Goal: Information Seeking & Learning: Learn about a topic

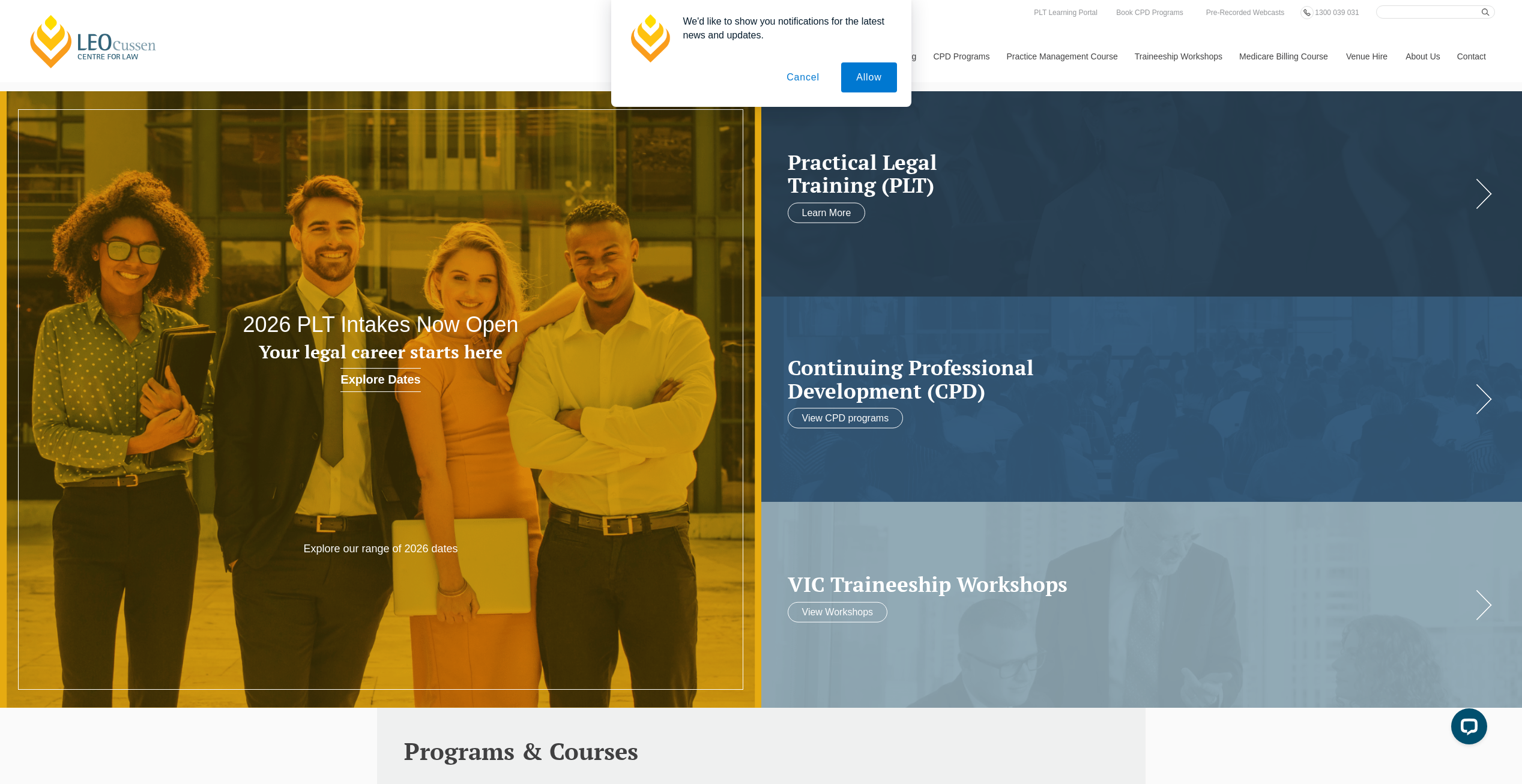
click at [797, 85] on button "Cancel" at bounding box center [803, 77] width 63 height 30
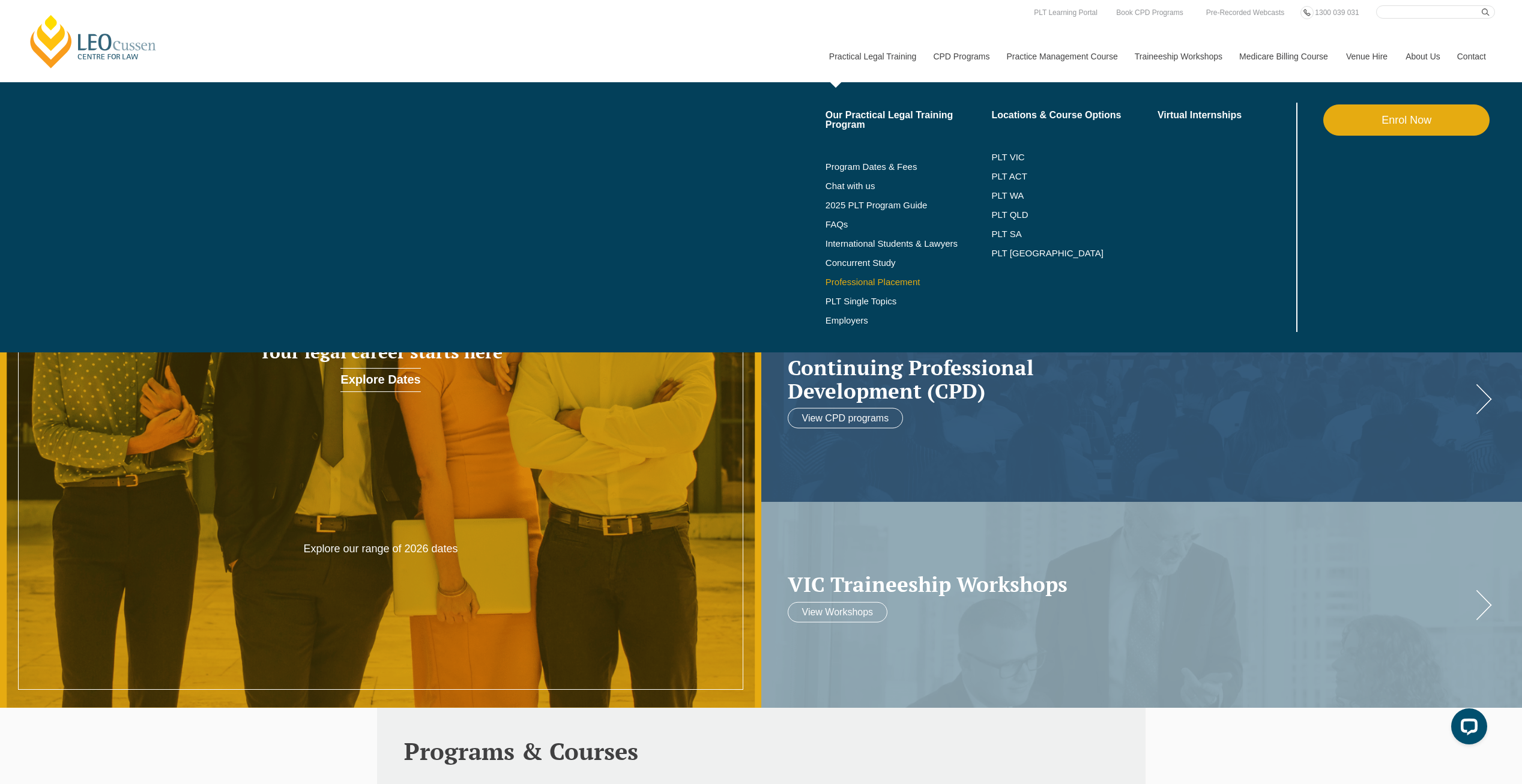
click at [849, 284] on link "Professional Placement" at bounding box center [908, 282] width 166 height 10
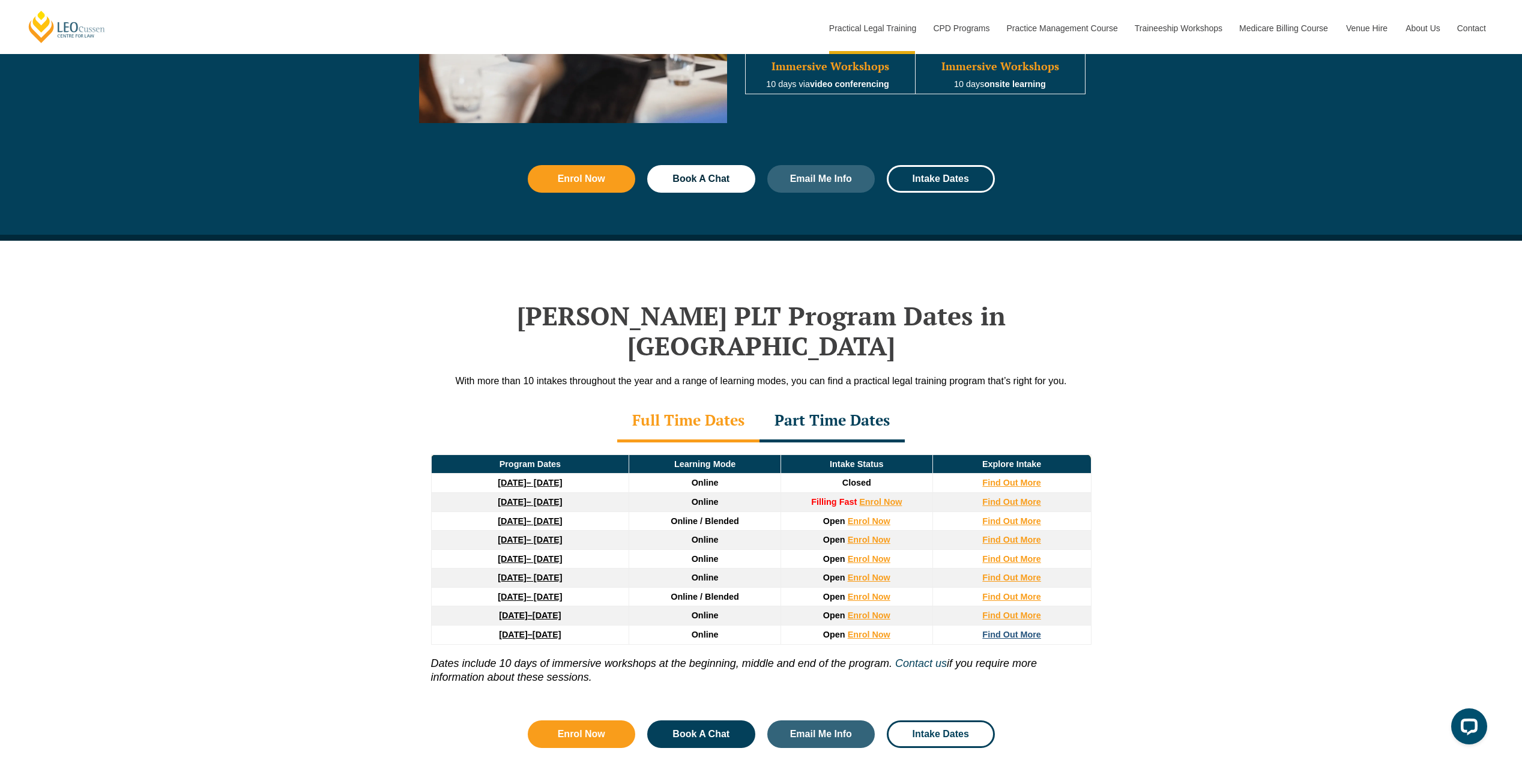
click at [1010, 629] on strong "Find Out More" at bounding box center [1011, 634] width 59 height 10
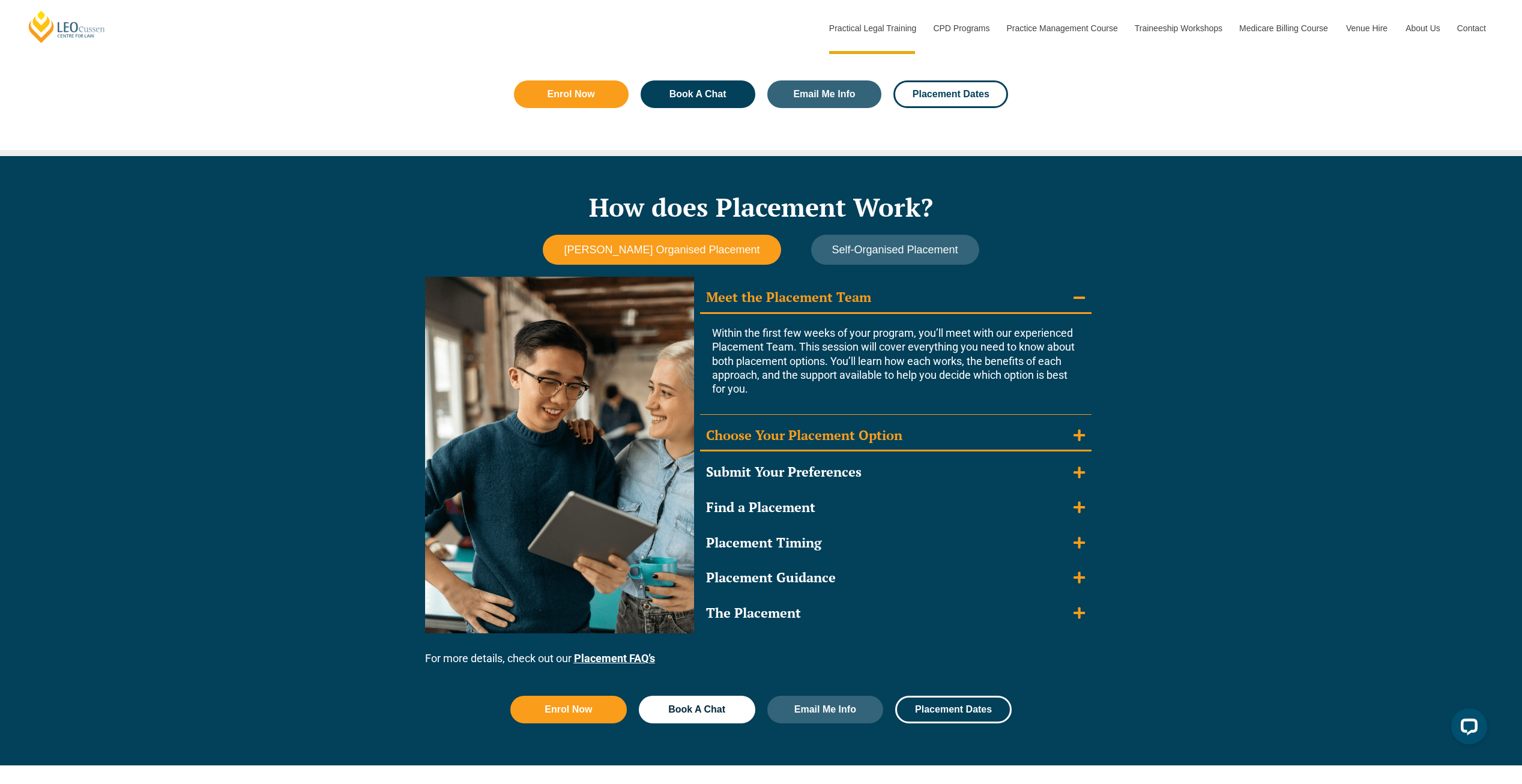
click at [758, 427] on div "Choose Your Placement Option" at bounding box center [803, 435] width 196 height 17
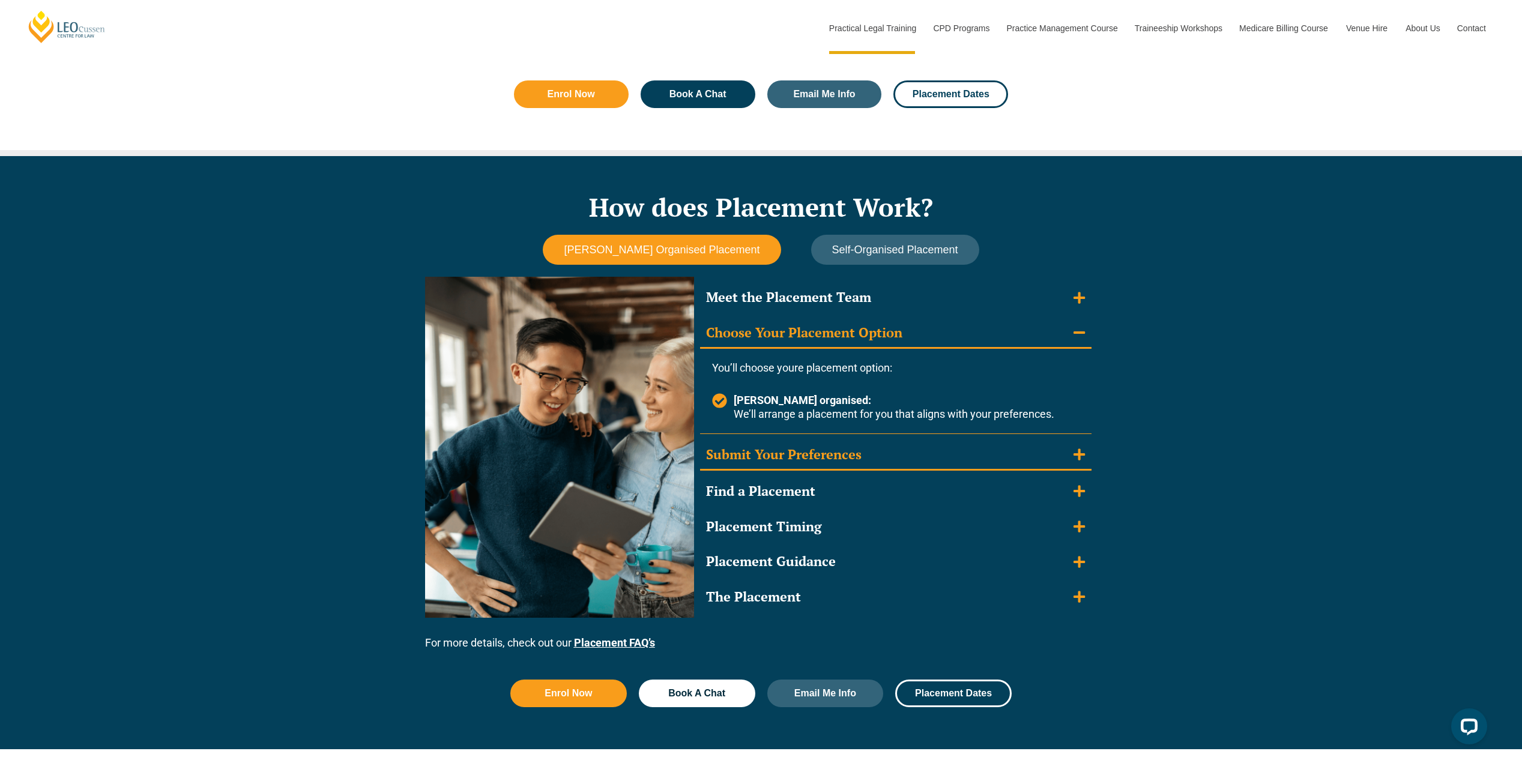
click at [763, 458] on div "Submit Your Preferences" at bounding box center [783, 454] width 155 height 17
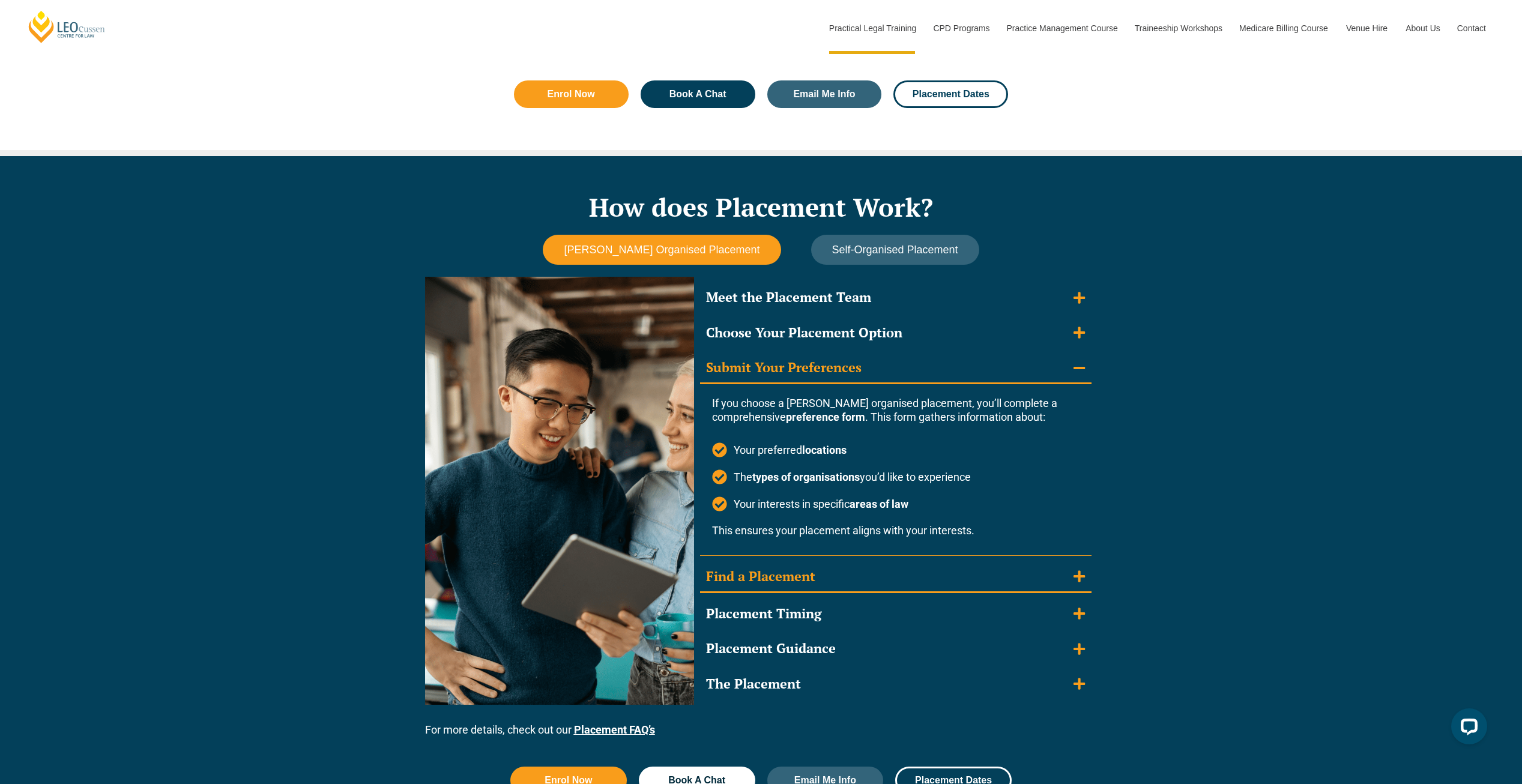
click at [753, 579] on div "Find a Placement" at bounding box center [760, 576] width 109 height 17
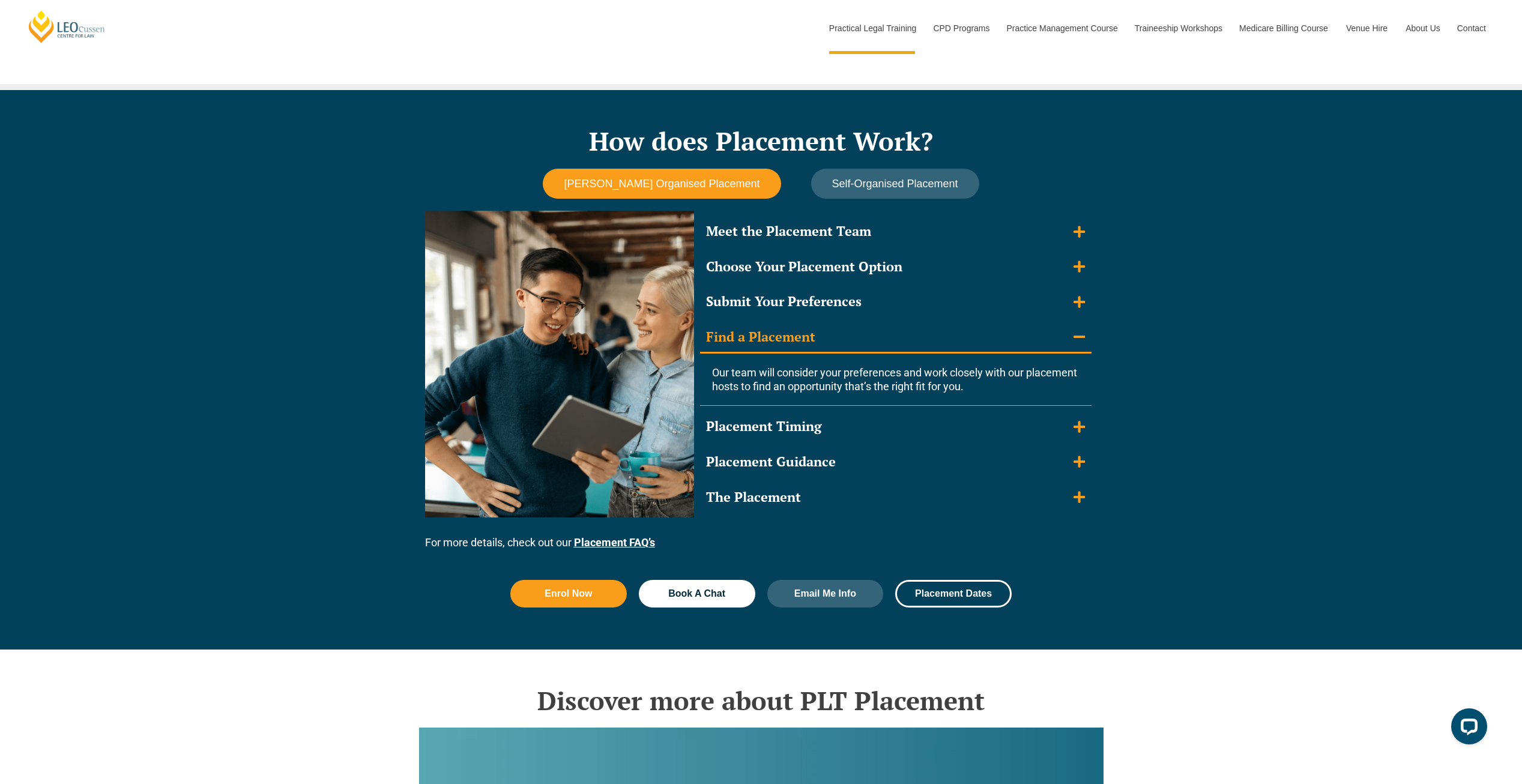
scroll to position [1020, 0]
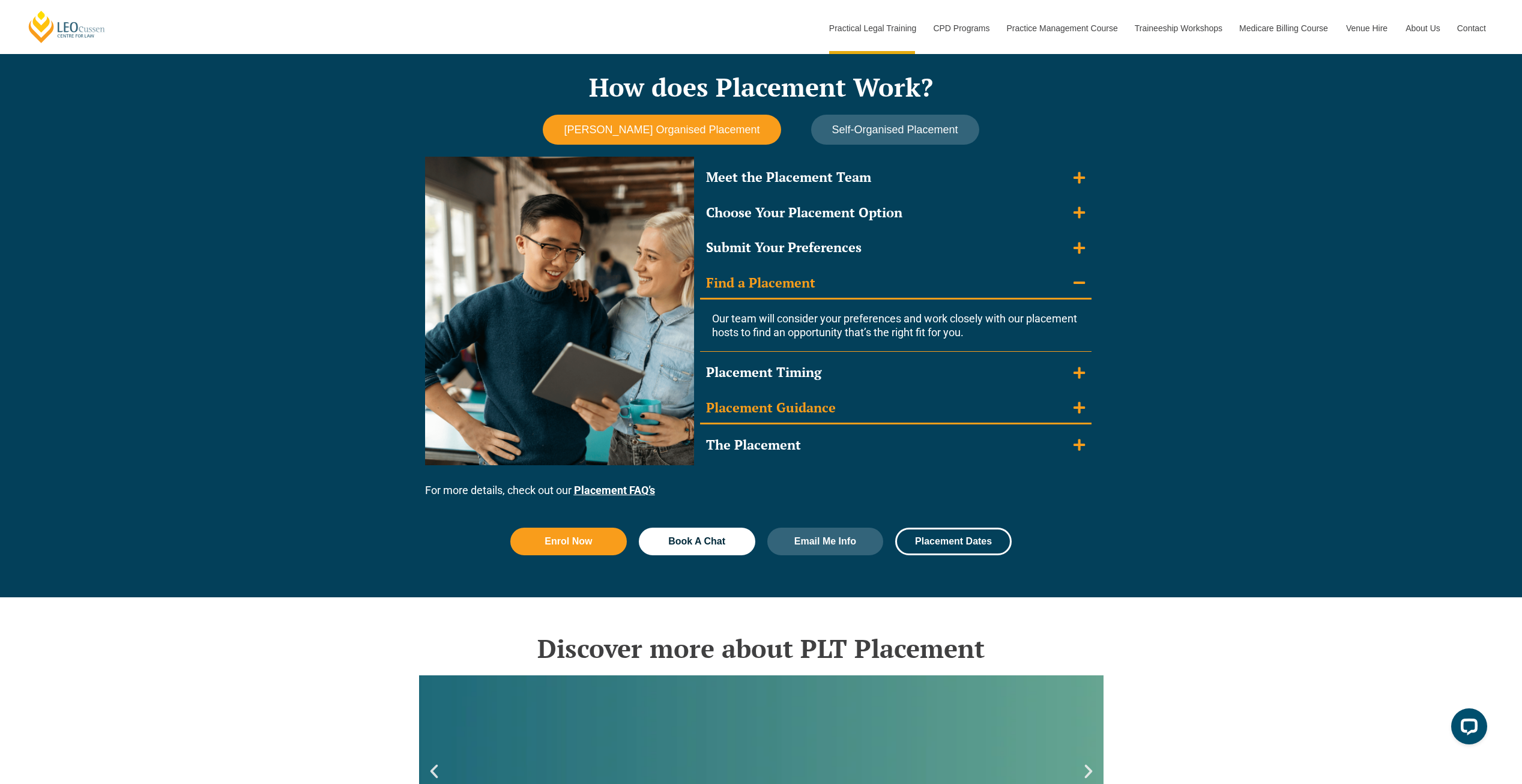
click at [780, 410] on div "Placement Guidance" at bounding box center [770, 407] width 129 height 17
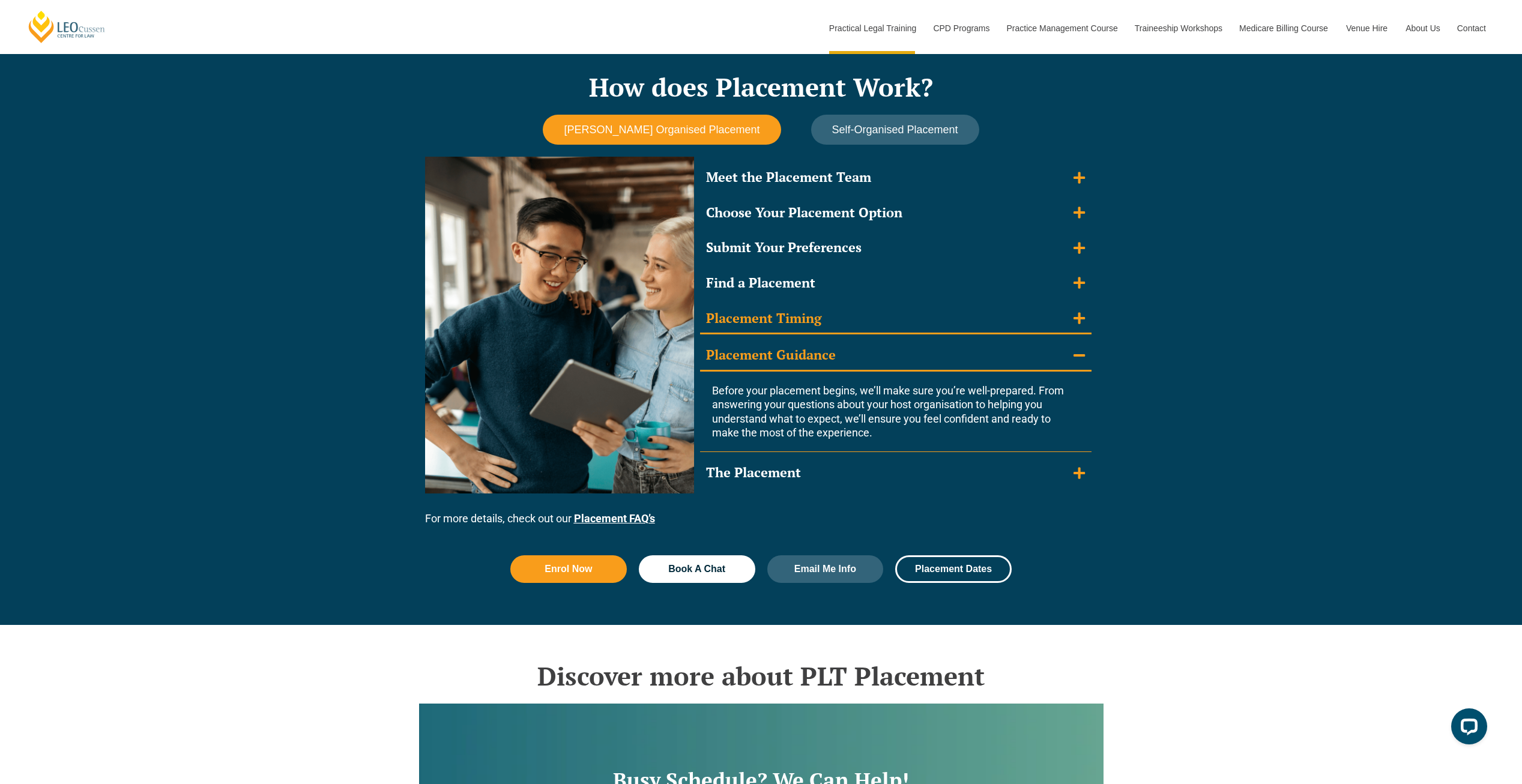
click at [787, 319] on div "Placement Timing" at bounding box center [763, 318] width 115 height 17
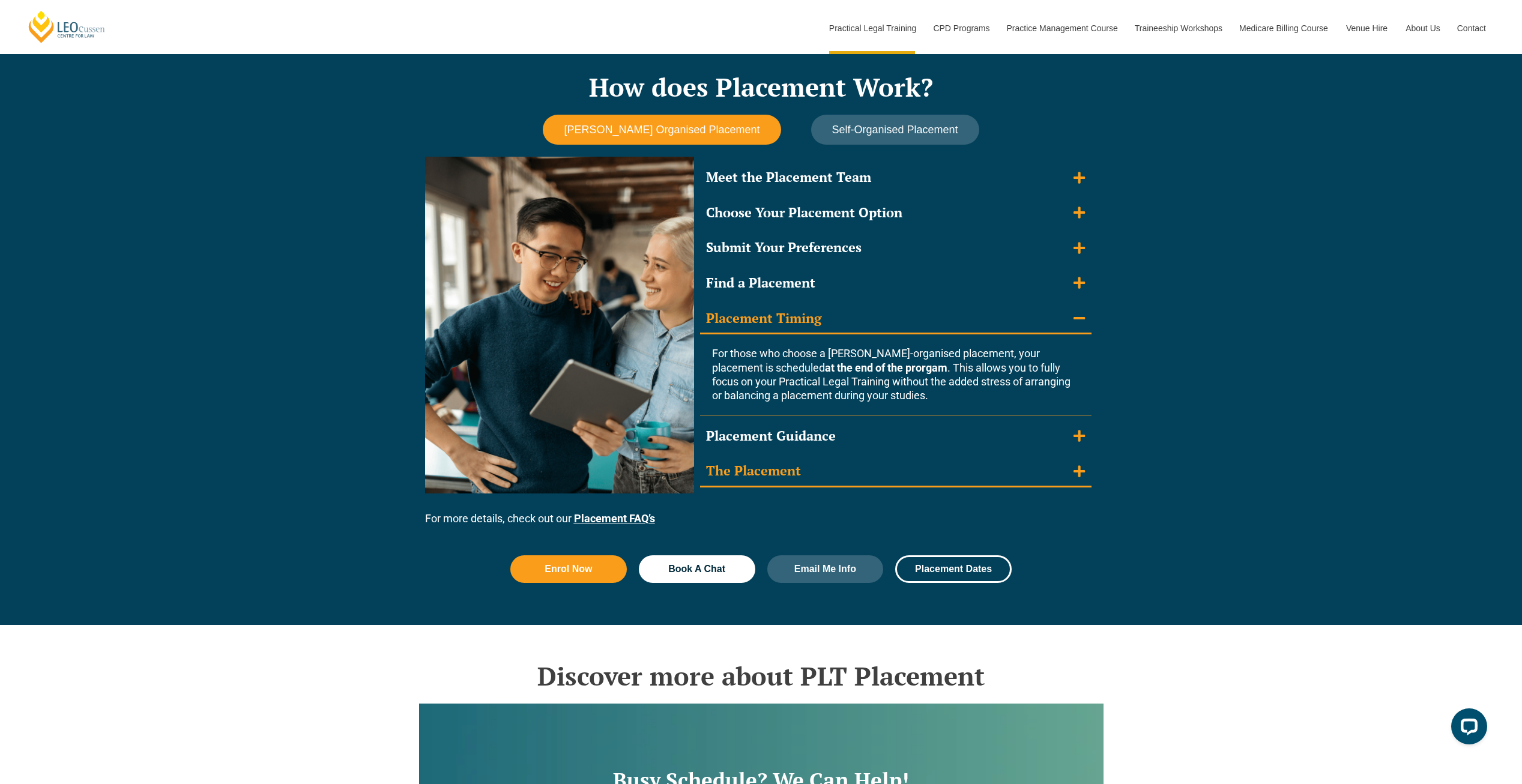
click at [784, 480] on summary "The Placement" at bounding box center [896, 472] width 391 height 31
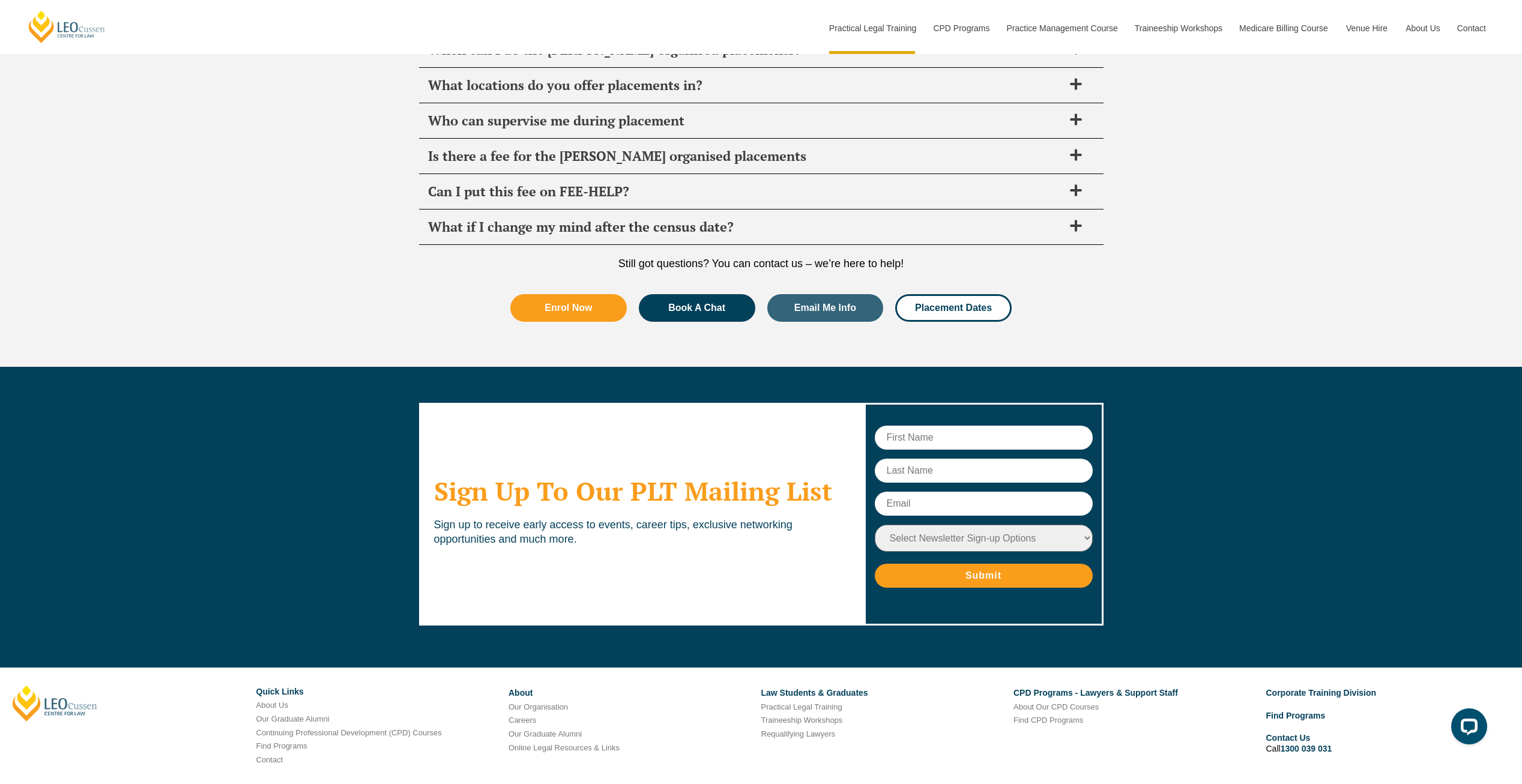
scroll to position [4648, 0]
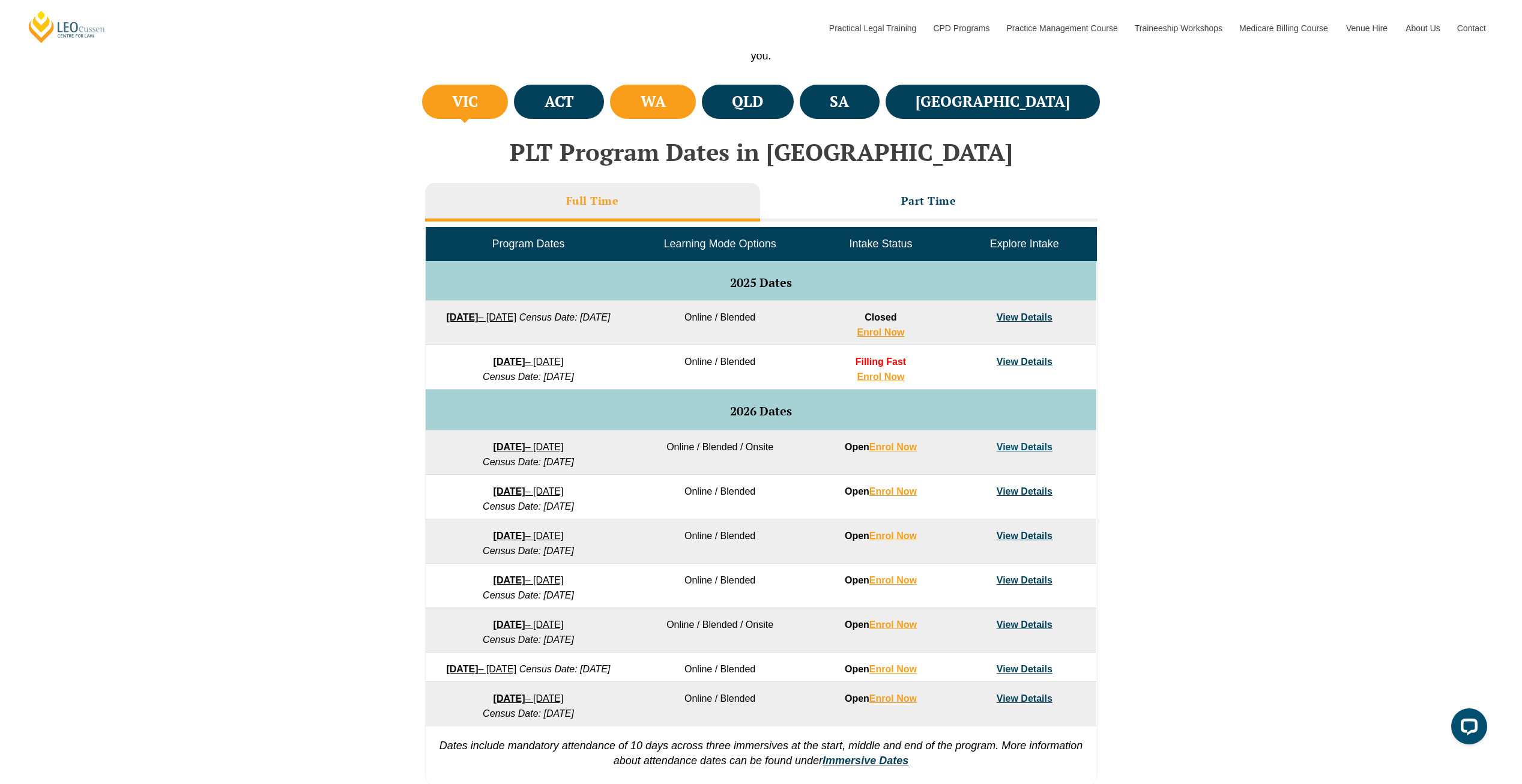
click at [696, 111] on li "WA" at bounding box center [652, 102] width 86 height 34
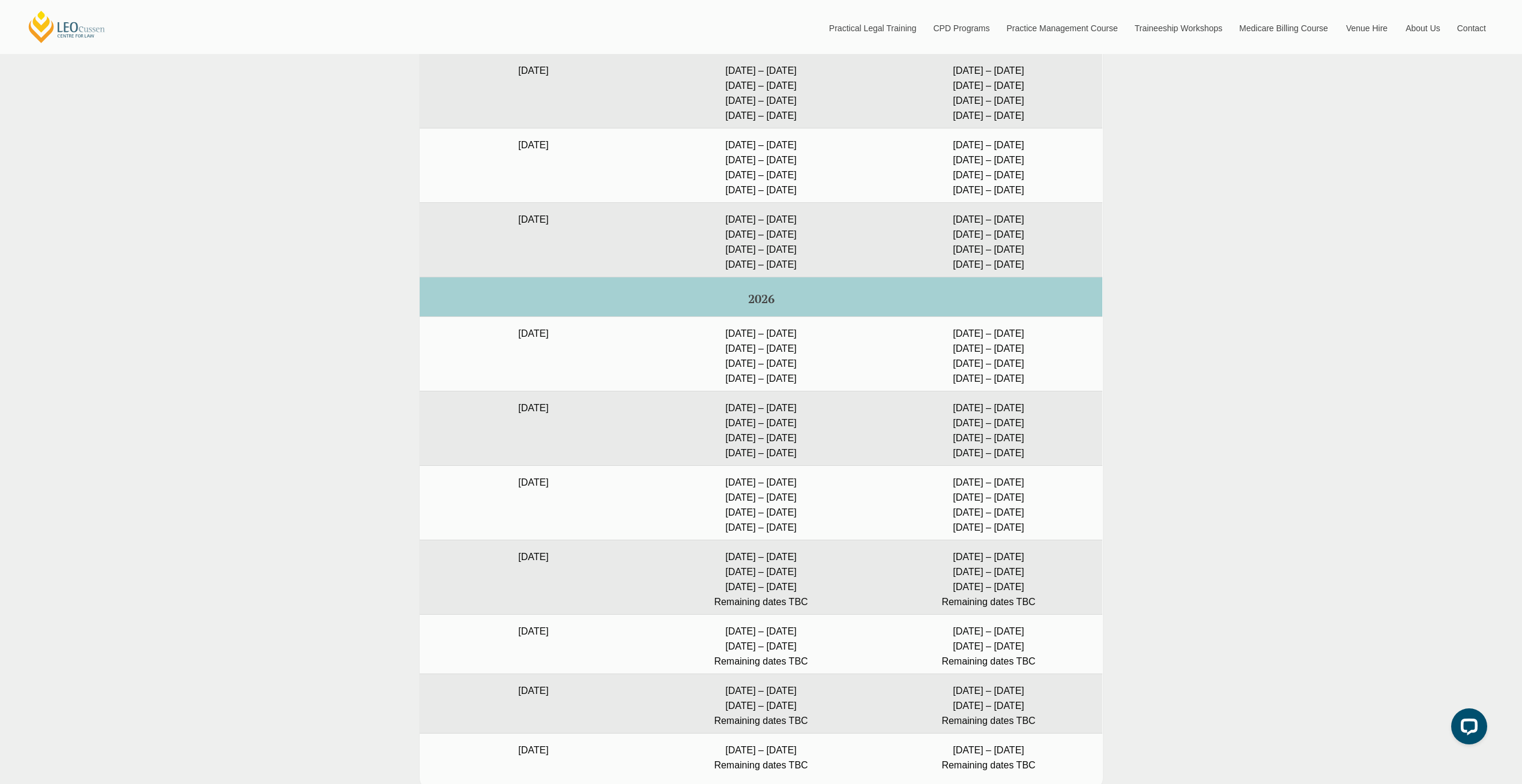
scroll to position [3416, 0]
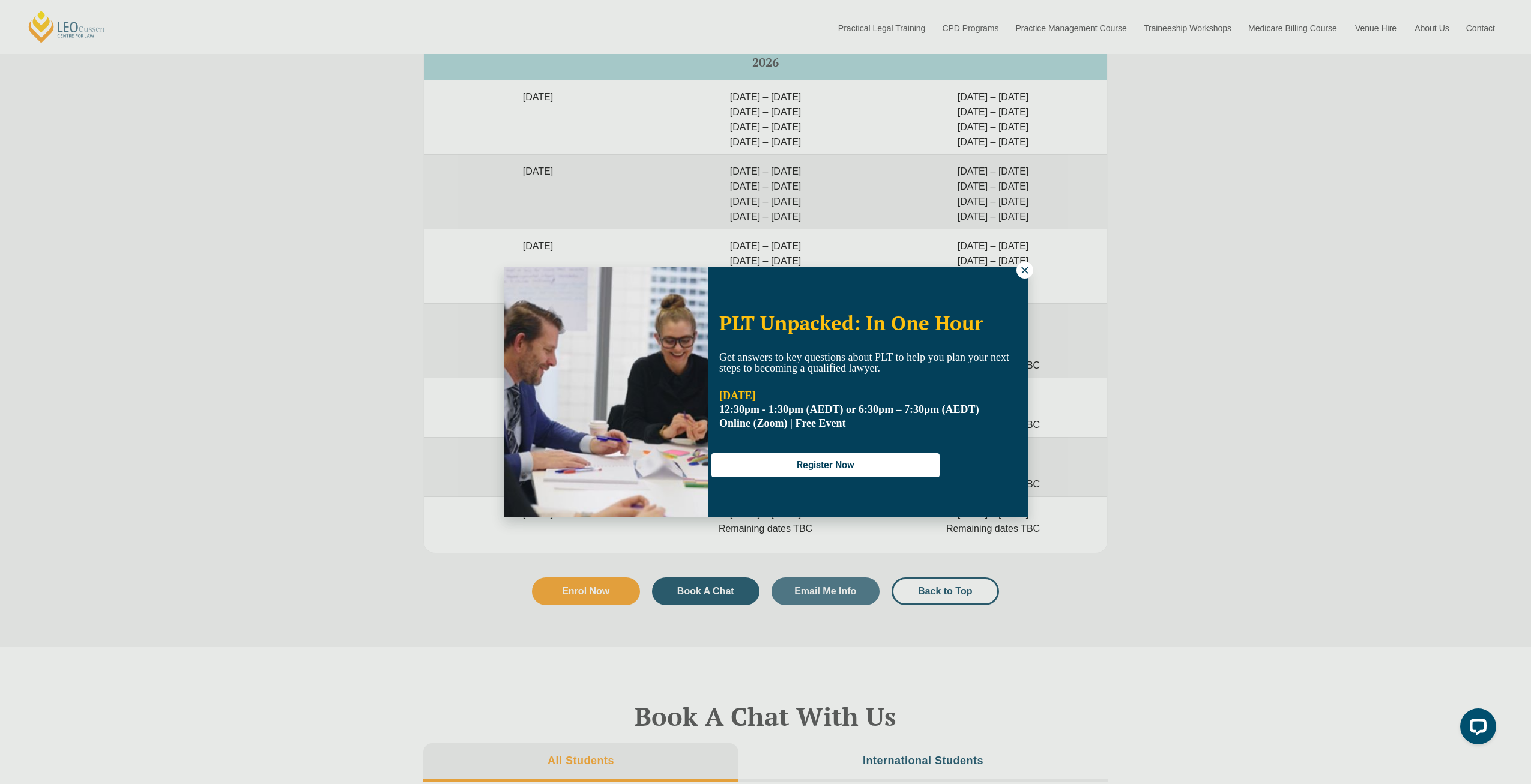
click at [1020, 272] on icon at bounding box center [1025, 270] width 11 height 11
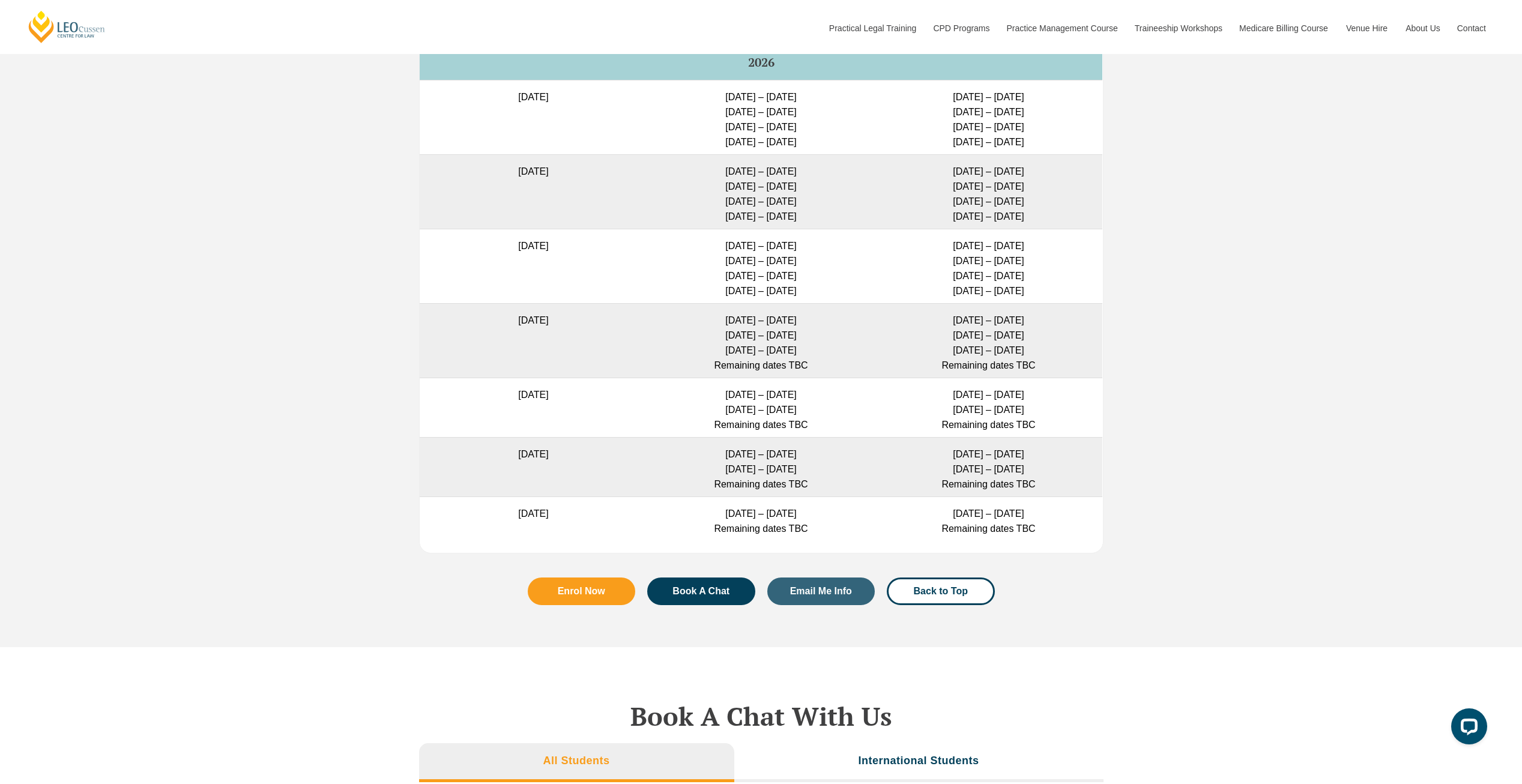
click at [751, 504] on td "[DATE] – [DATE] Remaining dates TBC" at bounding box center [761, 518] width 227 height 44
drag, startPoint x: 751, startPoint y: 504, endPoint x: 732, endPoint y: 501, distance: 19.2
click at [732, 501] on td "[DATE] – [DATE] Remaining dates TBC" at bounding box center [761, 518] width 227 height 44
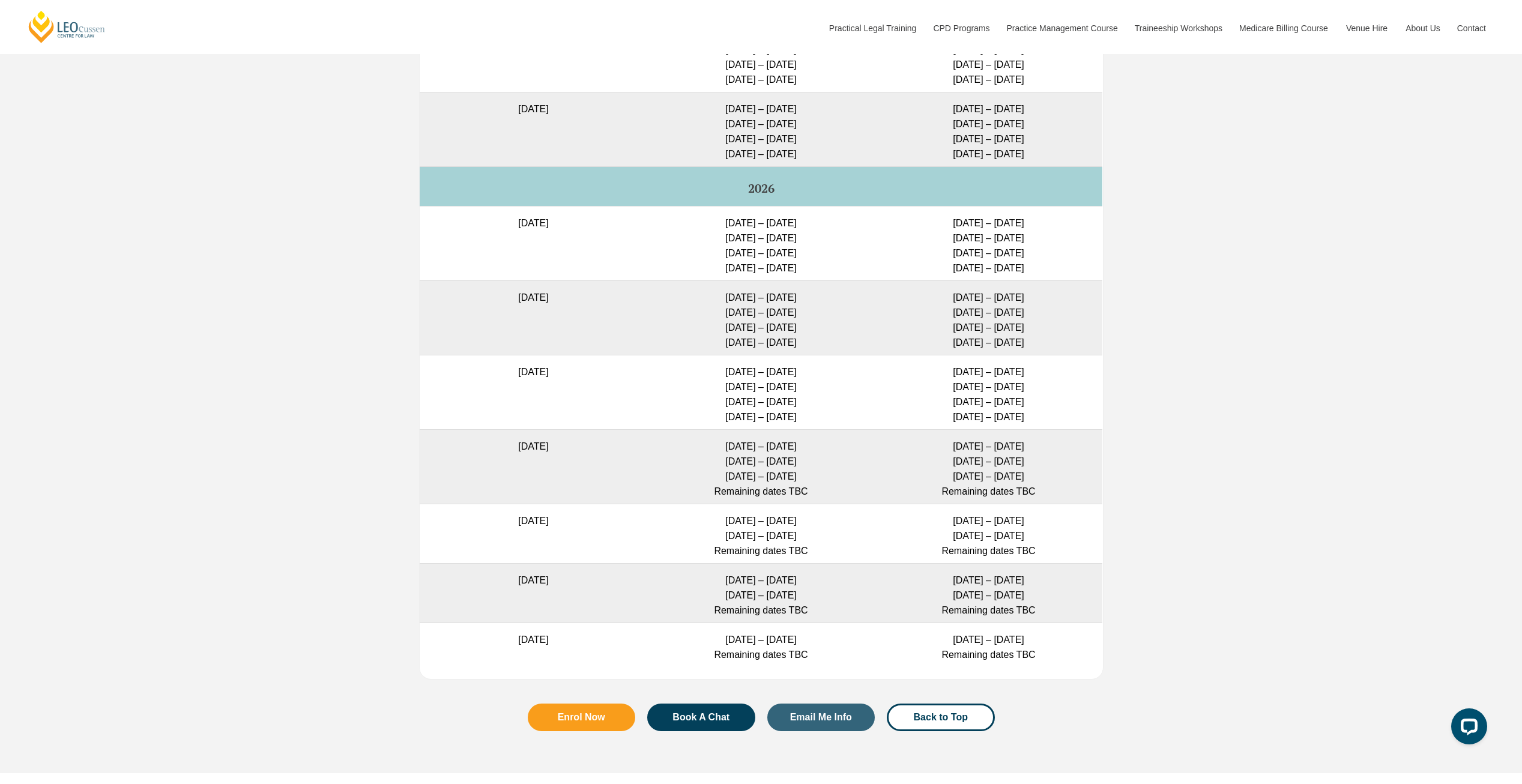
scroll to position [3356, 0]
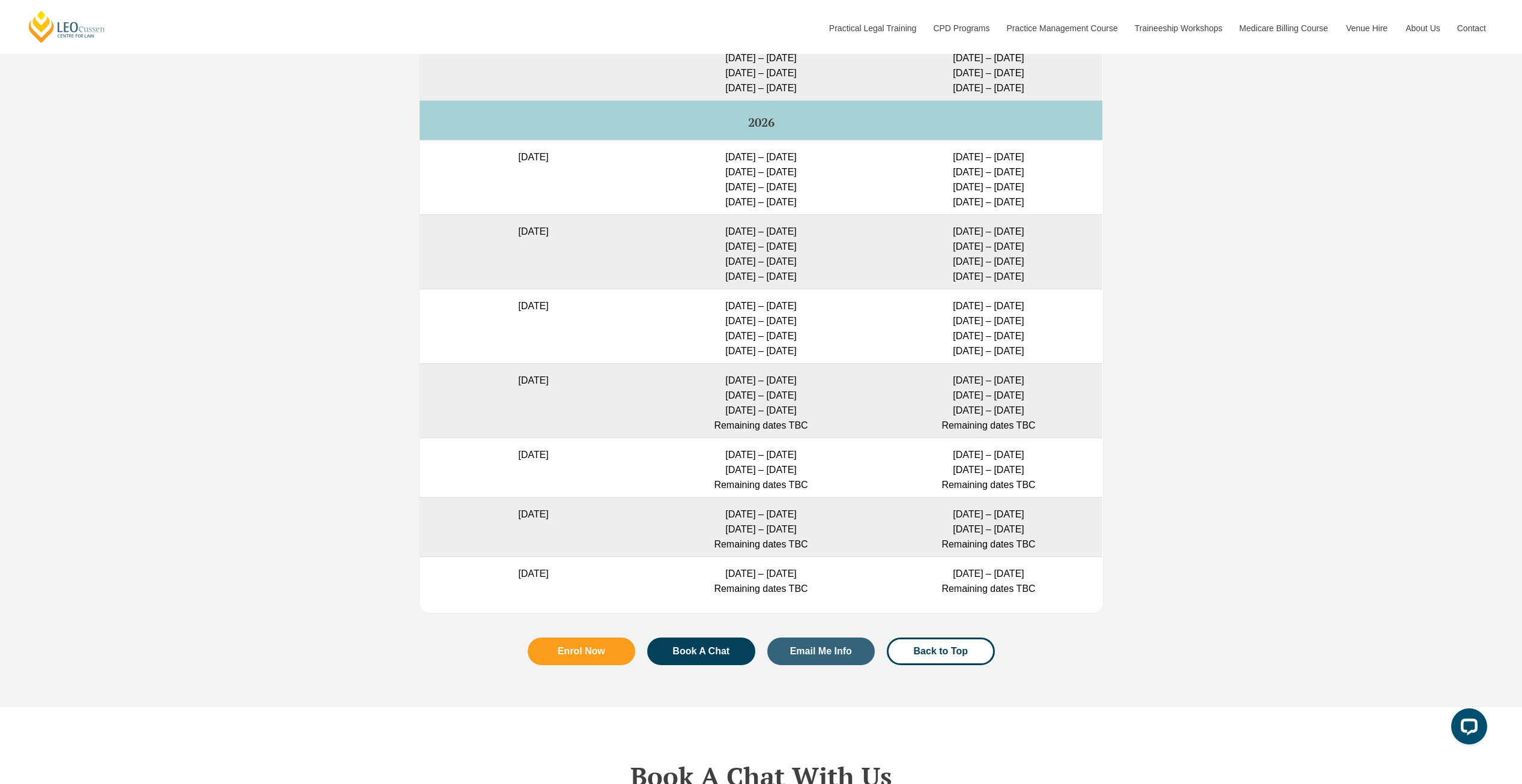
click at [961, 561] on td "[DATE] – [DATE] Remaining dates TBC" at bounding box center [988, 578] width 227 height 44
drag, startPoint x: 961, startPoint y: 561, endPoint x: 853, endPoint y: 549, distance: 108.7
click at [853, 556] on td "[DATE] – [DATE] Remaining dates TBC" at bounding box center [761, 578] width 227 height 44
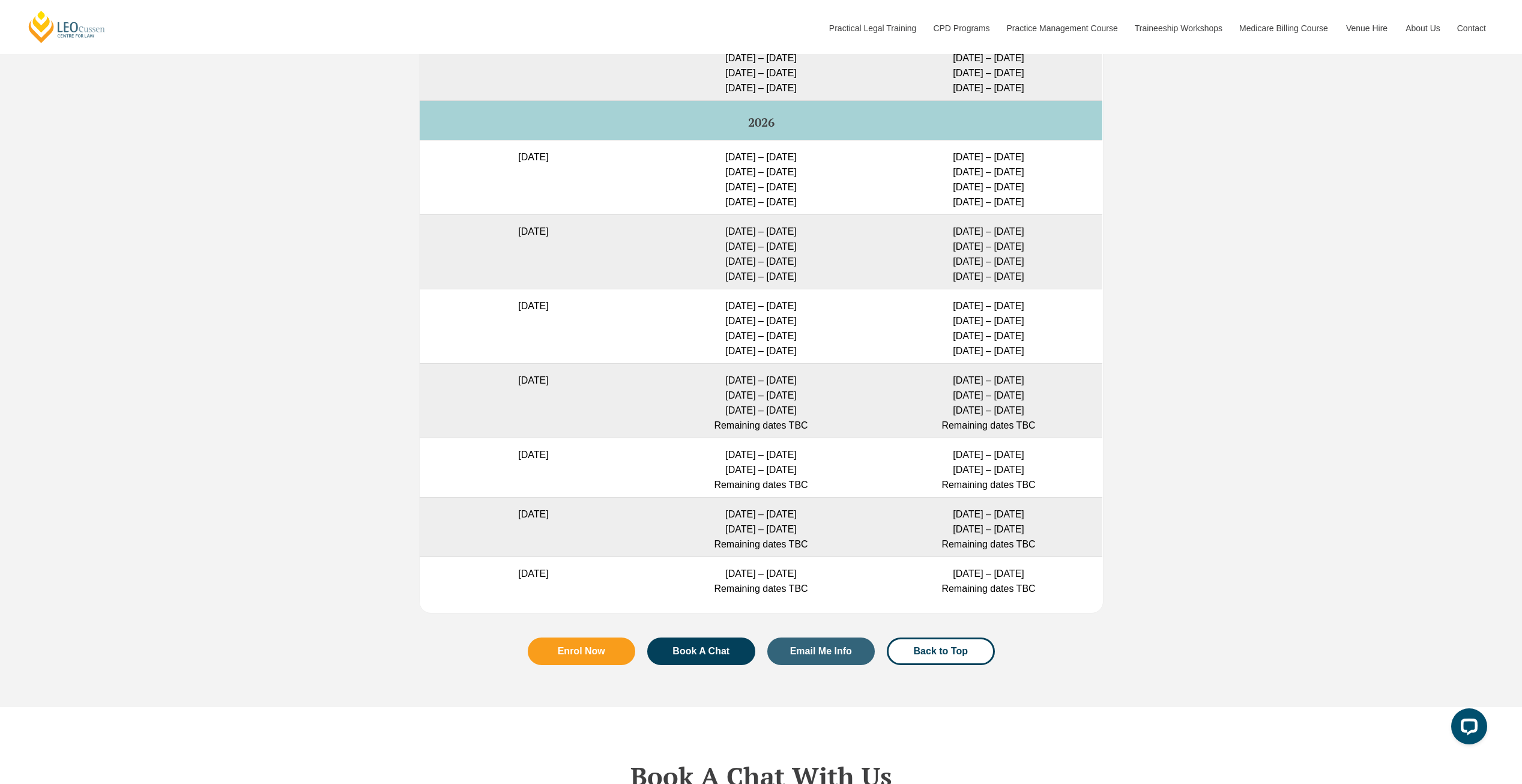
click at [754, 556] on td "[DATE] – [DATE] Remaining dates TBC" at bounding box center [761, 578] width 227 height 44
click at [754, 559] on td "[DATE] – [DATE] Remaining dates TBC" at bounding box center [761, 578] width 227 height 44
